Goal: Information Seeking & Learning: Learn about a topic

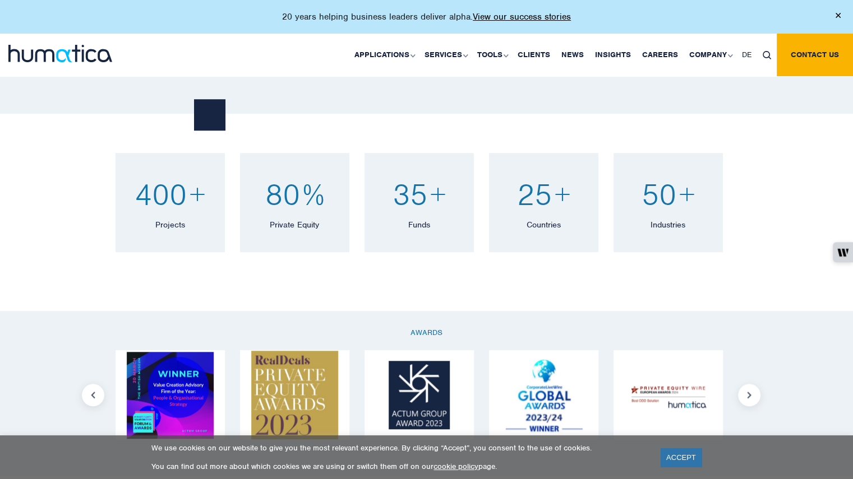
scroll to position [756, 0]
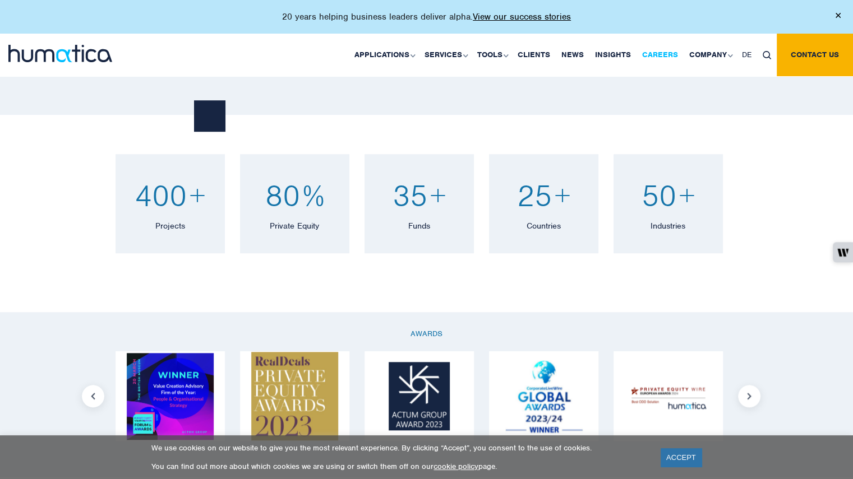
click at [650, 53] on link "Careers" at bounding box center [659, 55] width 47 height 43
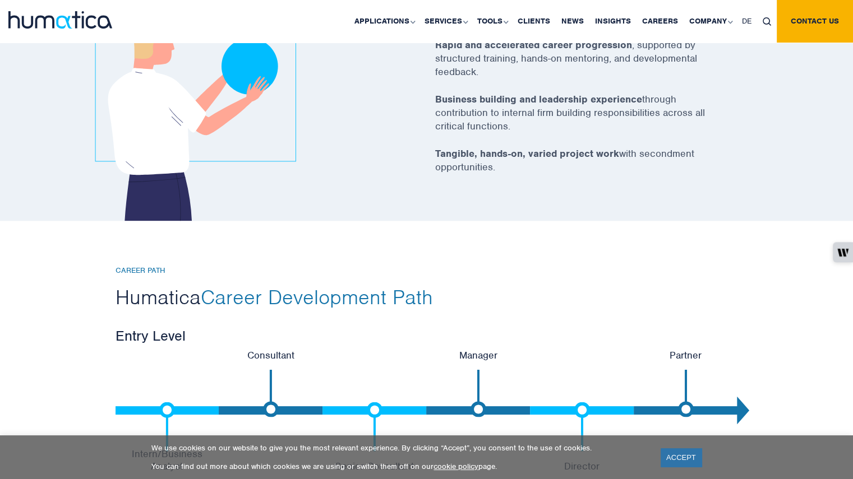
scroll to position [2438, 0]
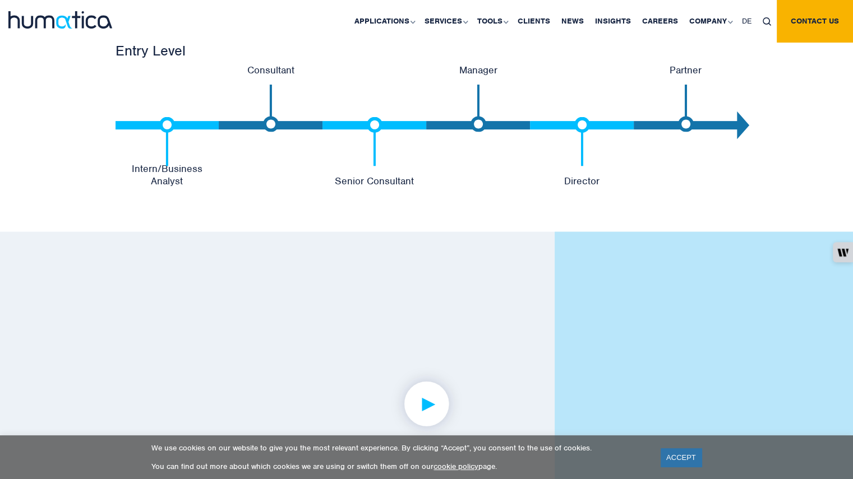
click at [165, 123] on img at bounding box center [167, 141] width 16 height 49
click at [164, 178] on p "Intern/Business Analyst" at bounding box center [168, 175] width 104 height 25
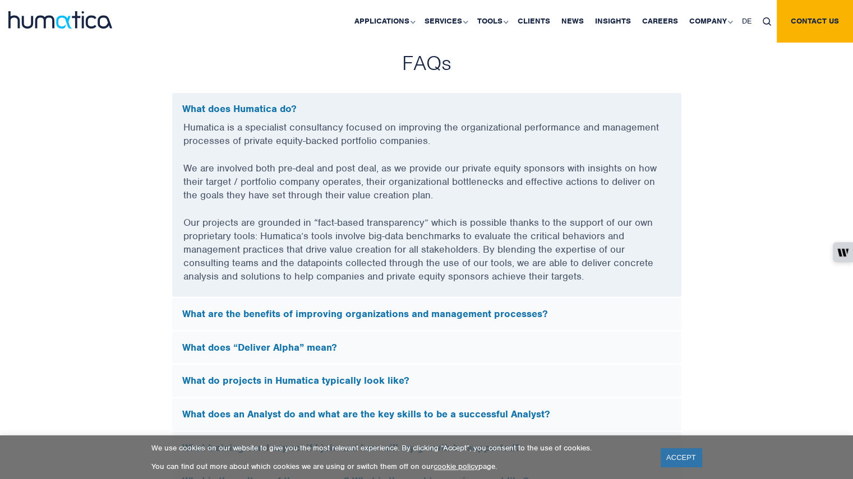
scroll to position [3061, 0]
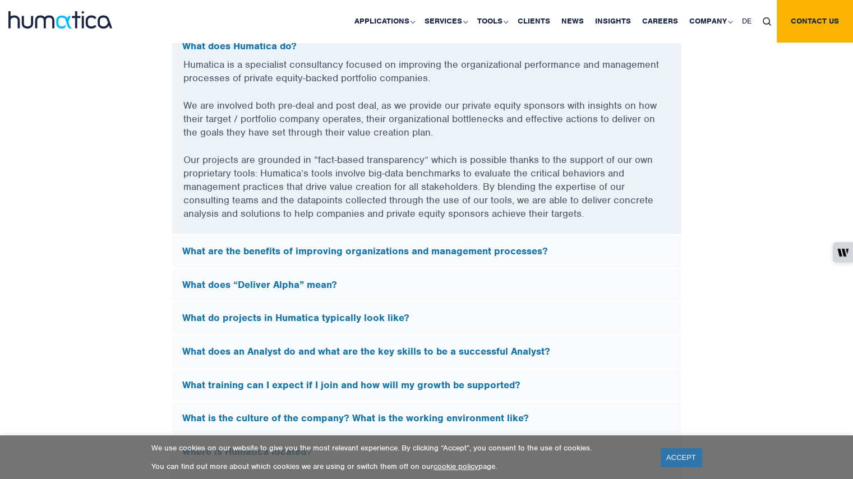
click at [251, 246] on h5 "What are the benefits of improving organizations and management processes?" at bounding box center [426, 252] width 489 height 12
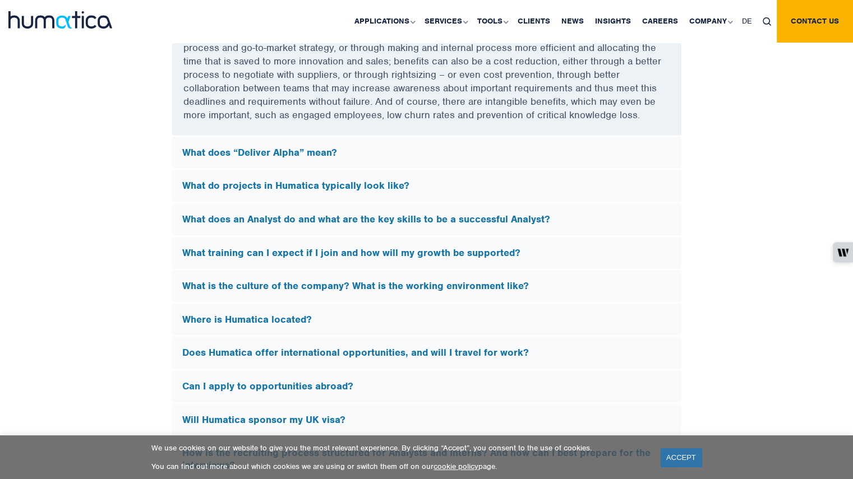
scroll to position [3194, 0]
click at [264, 179] on h5 "What do projects in Humatica typically look like?" at bounding box center [426, 185] width 489 height 12
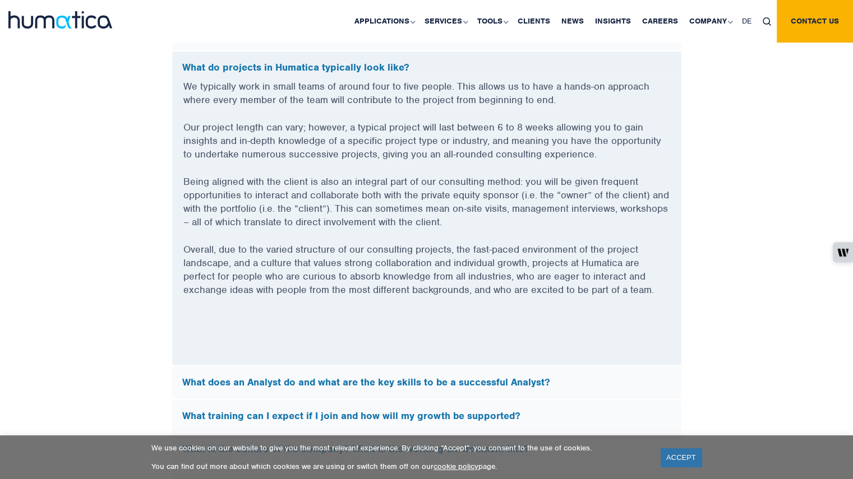
scroll to position [3138, 0]
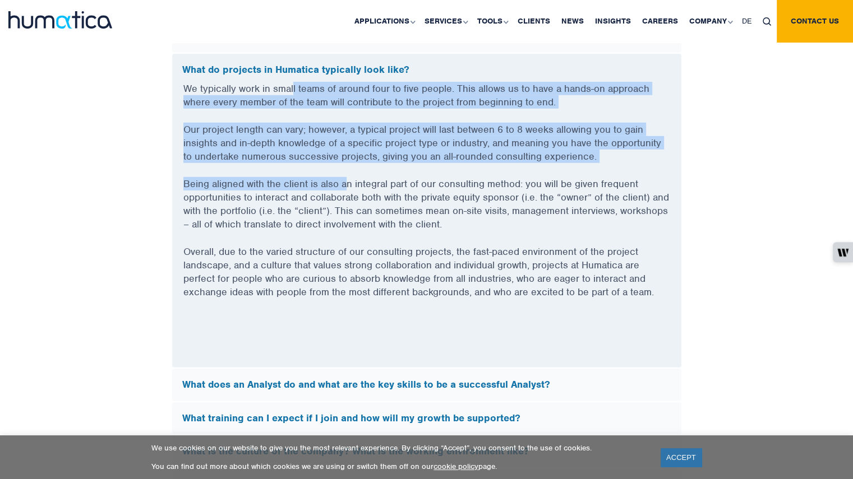
drag, startPoint x: 293, startPoint y: 84, endPoint x: 343, endPoint y: 178, distance: 106.9
click at [343, 178] on div "We typically work in small teams of around four to five people. This allows us …" at bounding box center [426, 225] width 509 height 286
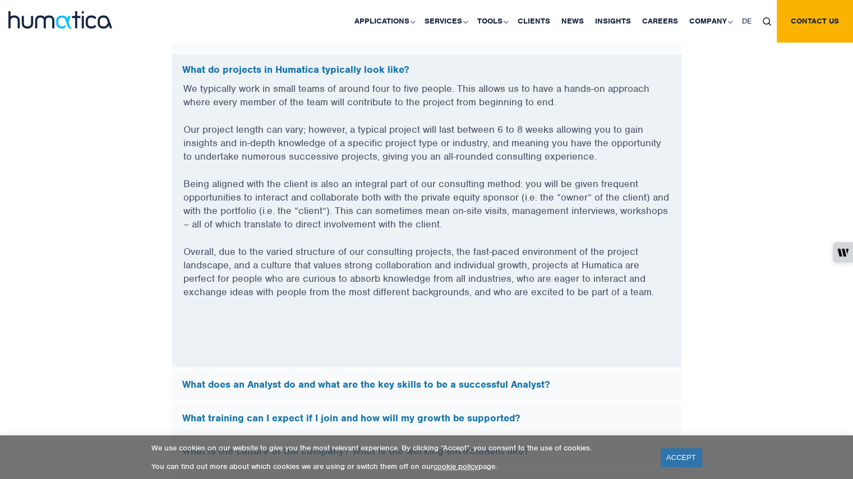
click at [334, 218] on p "Being aligned with the client is also an integral part of our consulting method…" at bounding box center [426, 211] width 487 height 68
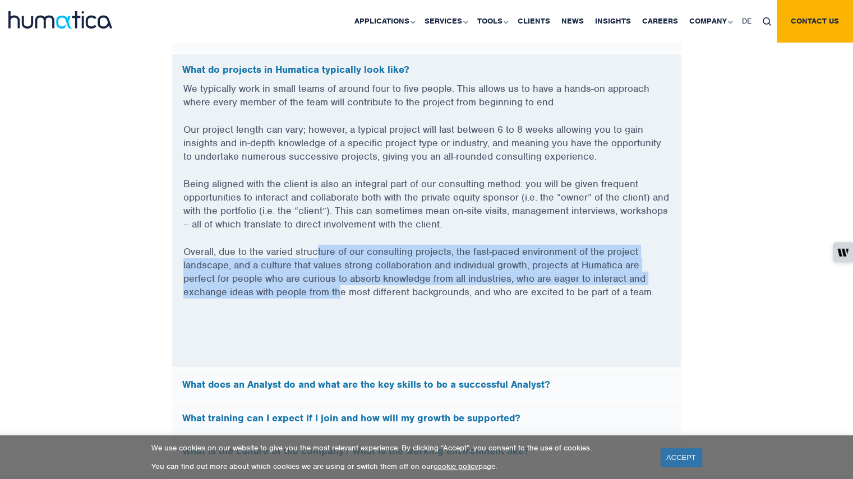
drag, startPoint x: 315, startPoint y: 251, endPoint x: 340, endPoint y: 285, distance: 42.6
click at [340, 285] on p "Overall, due to the varied structure of our consulting projects, the fast-paced…" at bounding box center [426, 279] width 487 height 68
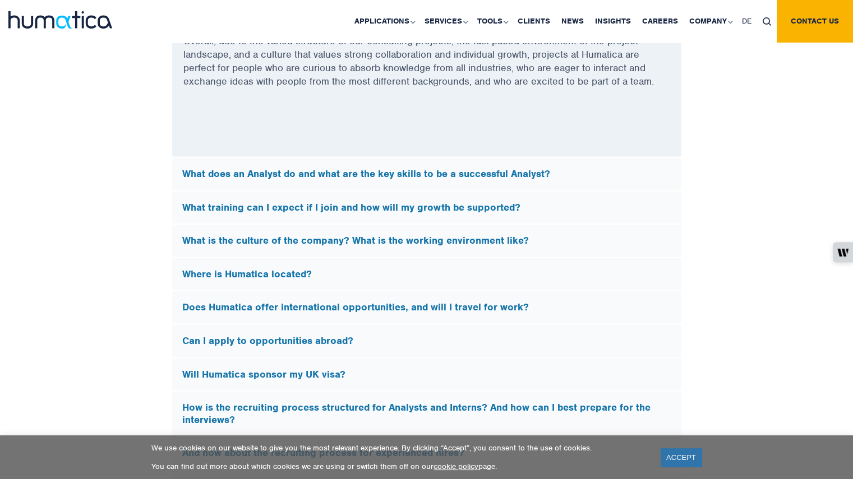
scroll to position [3350, 0]
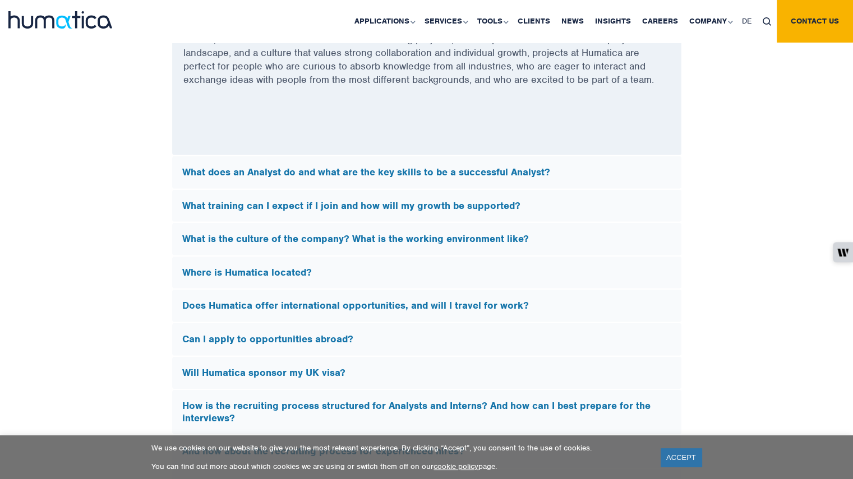
click at [318, 304] on h5 "Does Humatica offer international opportunities, and will I travel for work?" at bounding box center [426, 306] width 489 height 12
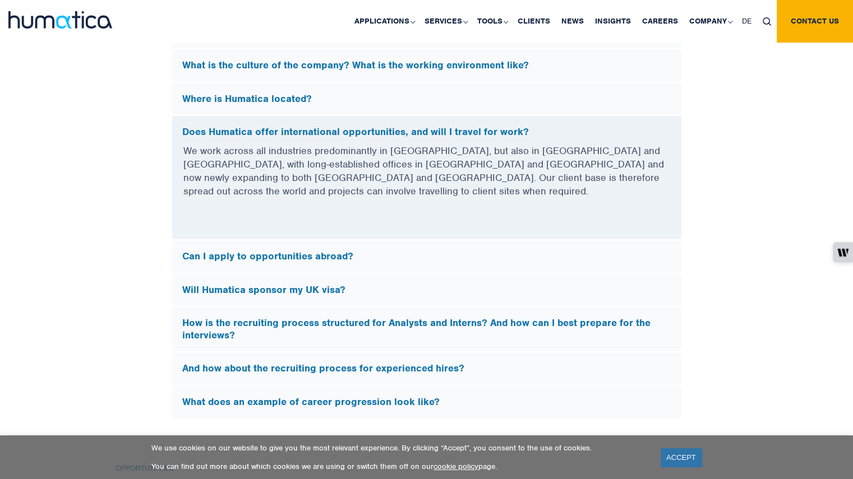
scroll to position [3223, 0]
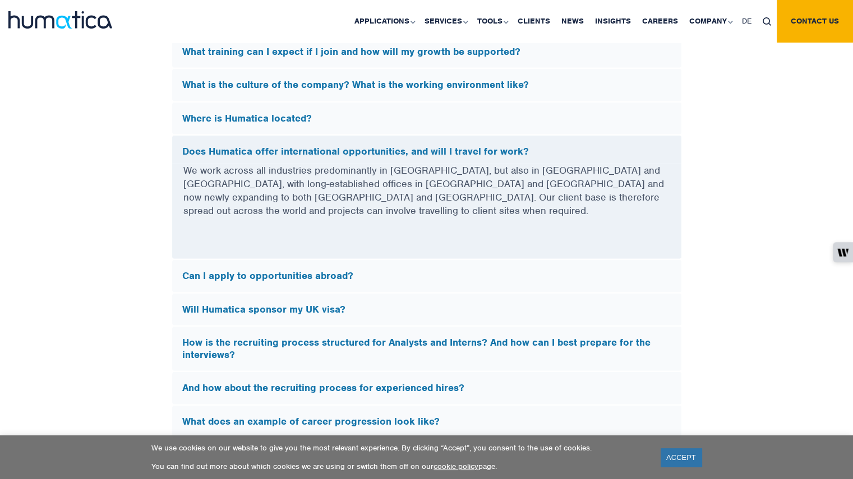
click at [350, 170] on p "We work across all industries predominantly in Europe, but also in North Americ…" at bounding box center [426, 198] width 487 height 68
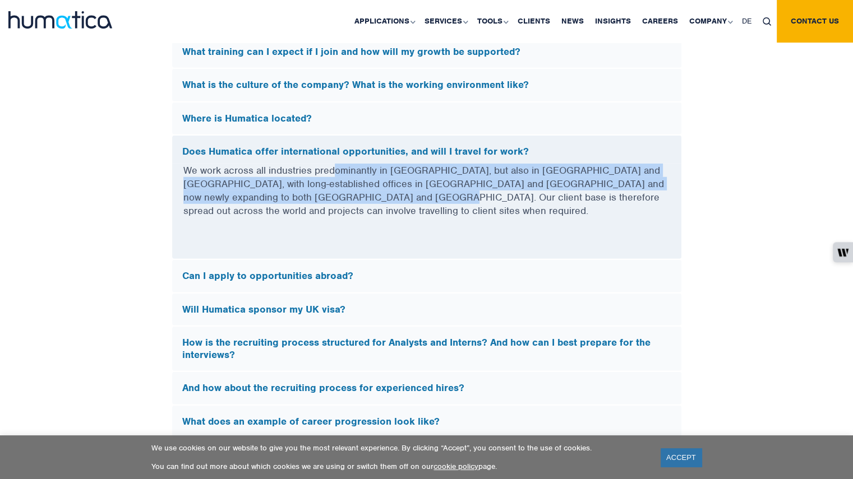
drag, startPoint x: 349, startPoint y: 187, endPoint x: 334, endPoint y: 171, distance: 21.4
click at [334, 171] on p "We work across all industries predominantly in Europe, but also in North Americ…" at bounding box center [426, 198] width 487 height 68
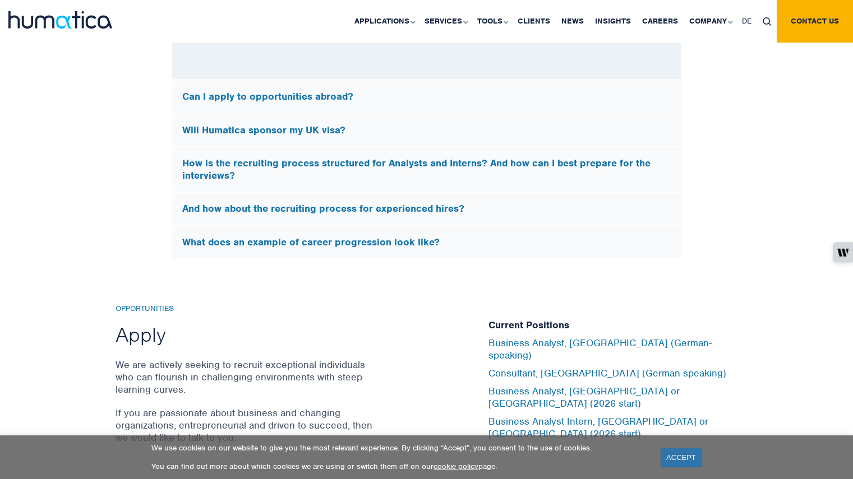
scroll to position [3435, 0]
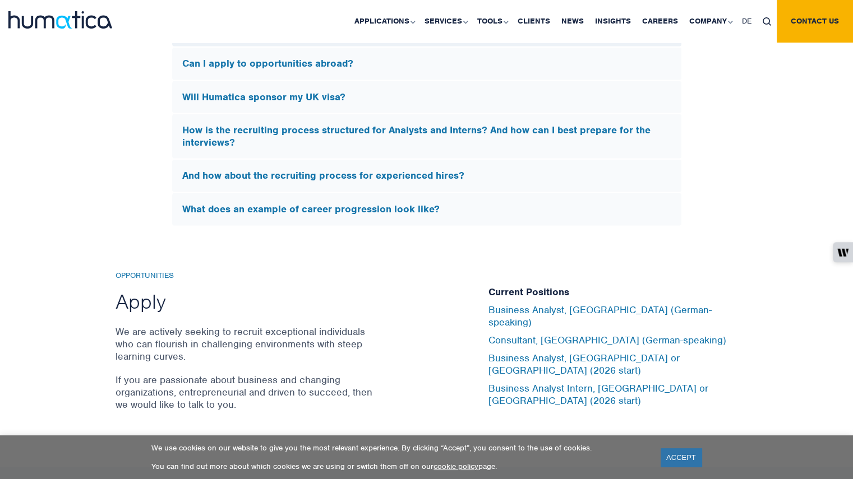
click at [322, 204] on h5 "What does an example of career progression look like?" at bounding box center [426, 210] width 489 height 12
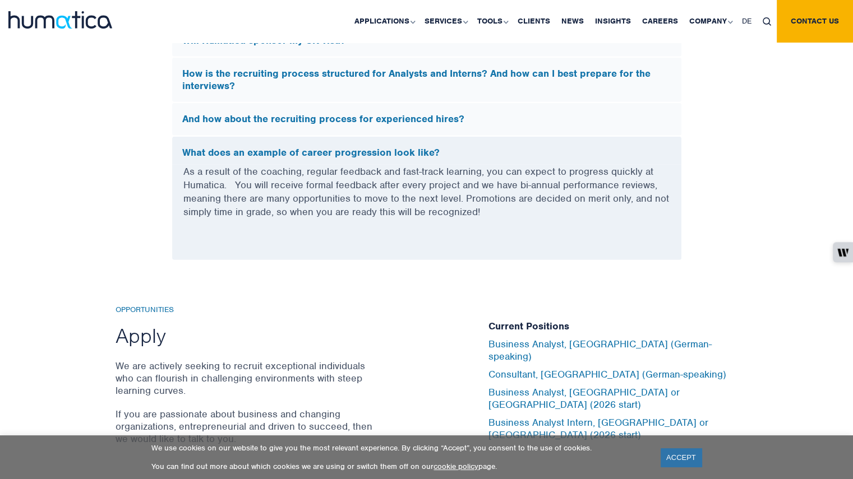
scroll to position [3400, 0]
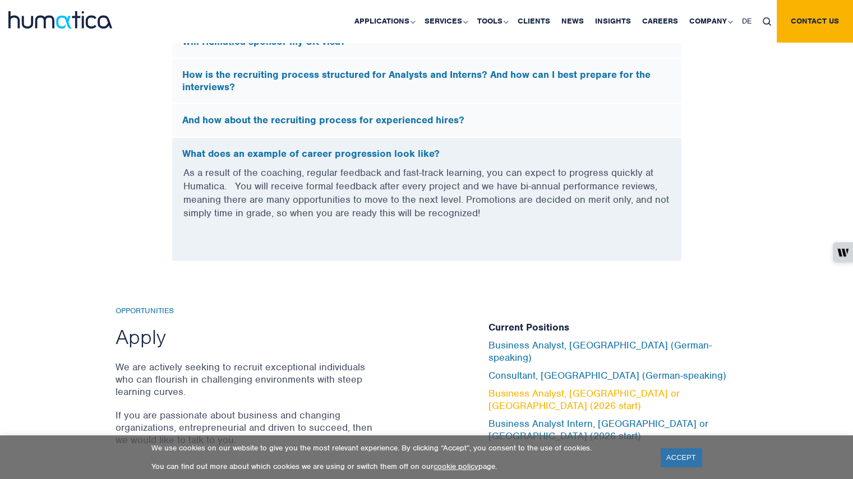
click at [505, 395] on link "Business Analyst, London or Munich (2026 start)" at bounding box center [583, 399] width 191 height 25
